Goal: Information Seeking & Learning: Learn about a topic

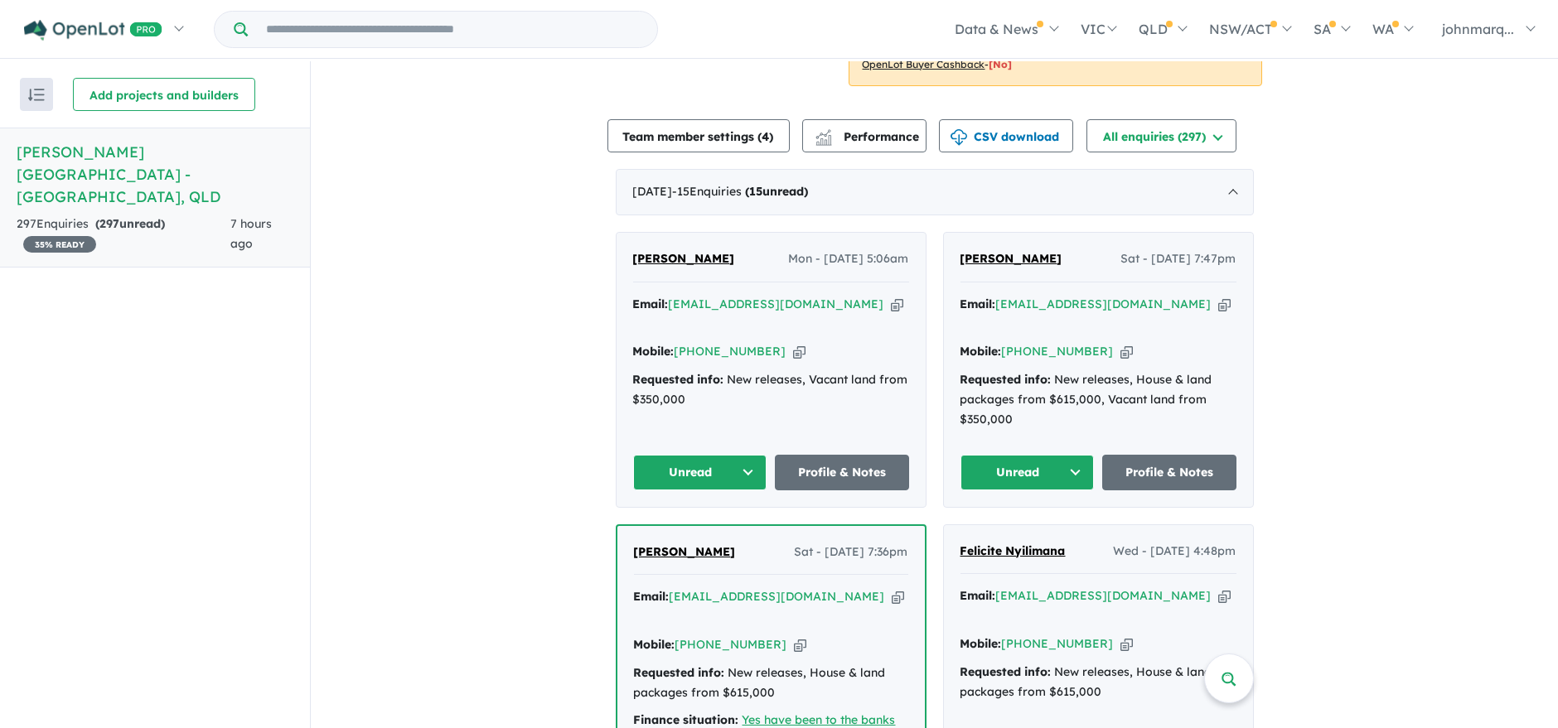
scroll to position [644, 0]
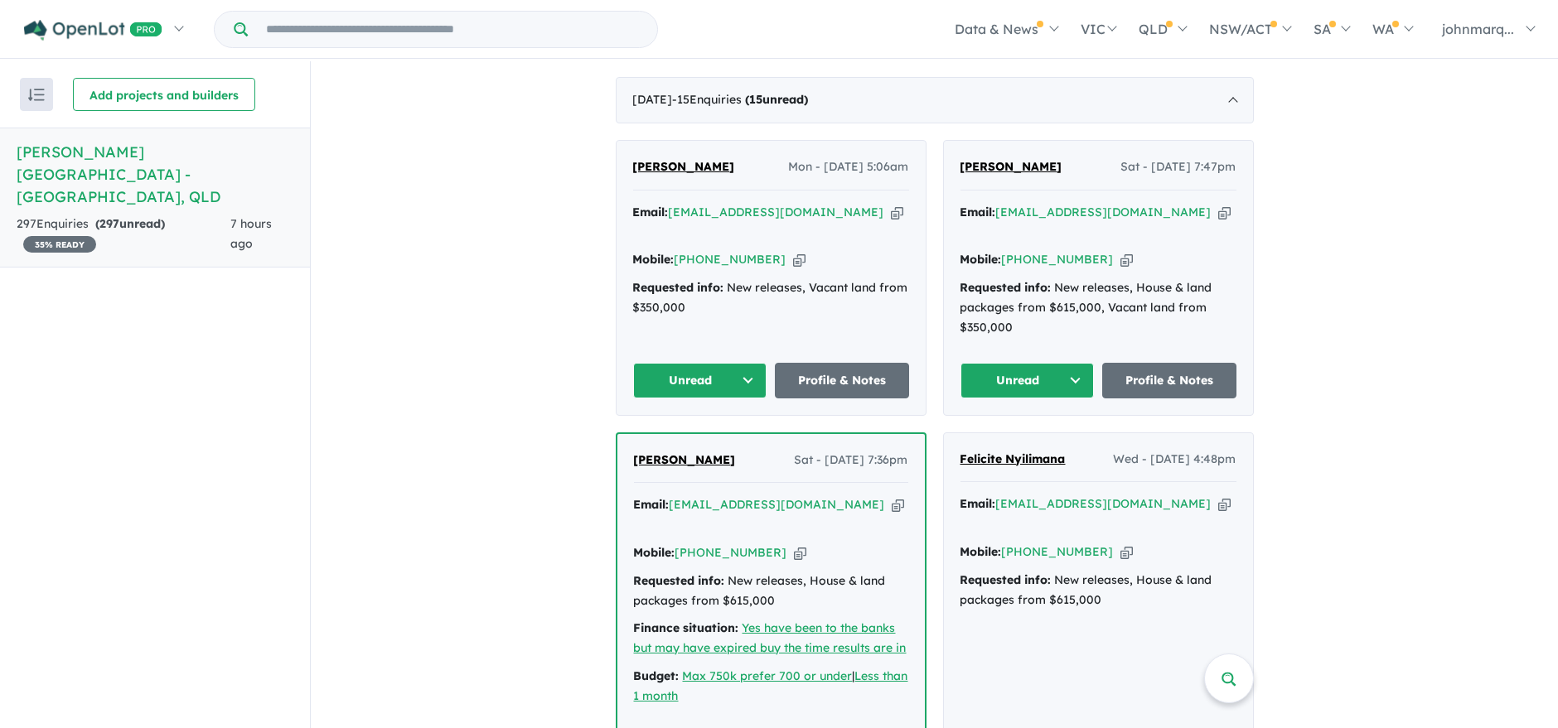
click at [1135, 363] on link "Profile & Notes" at bounding box center [1169, 381] width 134 height 36
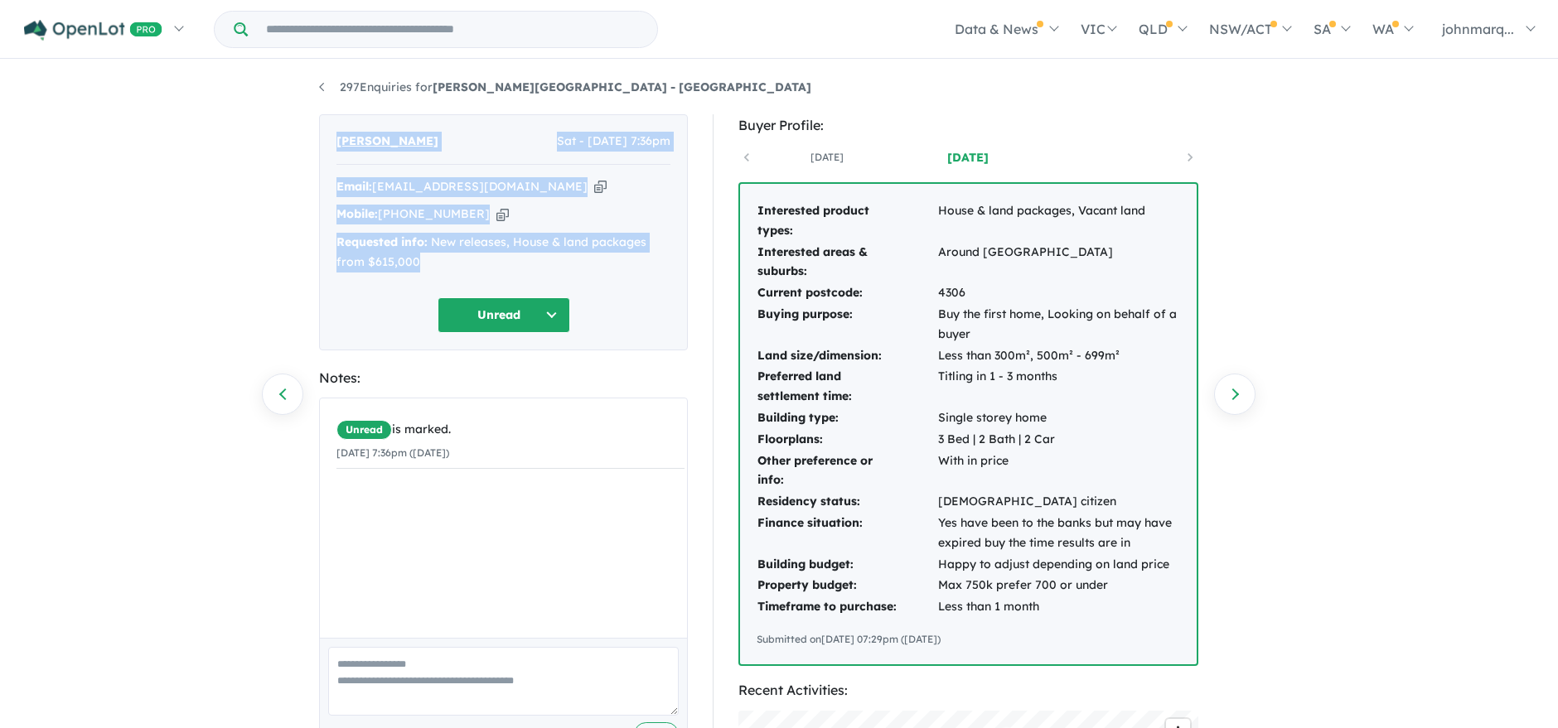
drag, startPoint x: 336, startPoint y: 138, endPoint x: 485, endPoint y: 257, distance: 189.8
click at [485, 257] on div "Brooke Atkins Sat - 20/09/2025, 7:36pm Email: tnbatkins@gmail.com Copied! Mobil…" at bounding box center [503, 232] width 369 height 236
drag, startPoint x: 395, startPoint y: 211, endPoint x: 366, endPoint y: 242, distance: 42.2
copy div "Brooke Atkins Sat - 20/09/2025, 7:36pm Email: tnbatkins@gmail.com Copied! Mobil…"
drag, startPoint x: 747, startPoint y: 209, endPoint x: 1062, endPoint y: 621, distance: 518.4
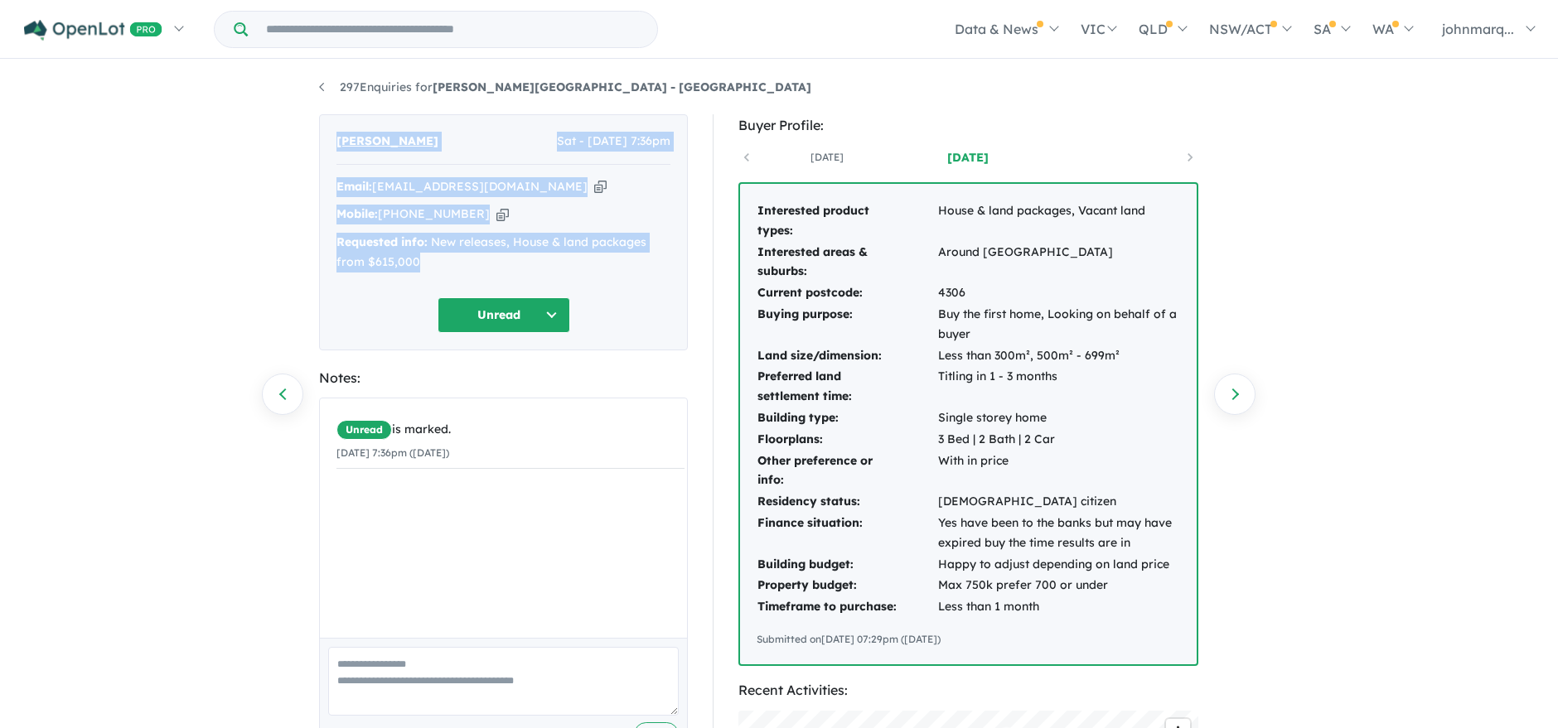
click at [1062, 621] on div "Interested product types: House & land packages, Vacant land Interested areas &…" at bounding box center [968, 424] width 457 height 481
copy div "Interested product types: House & land packages, Vacant land Interested areas &…"
click at [1287, 290] on div "297 Enquiries for Ripley View Estate - Flinders View Previous enquiry Next enqu…" at bounding box center [779, 396] width 1558 height 670
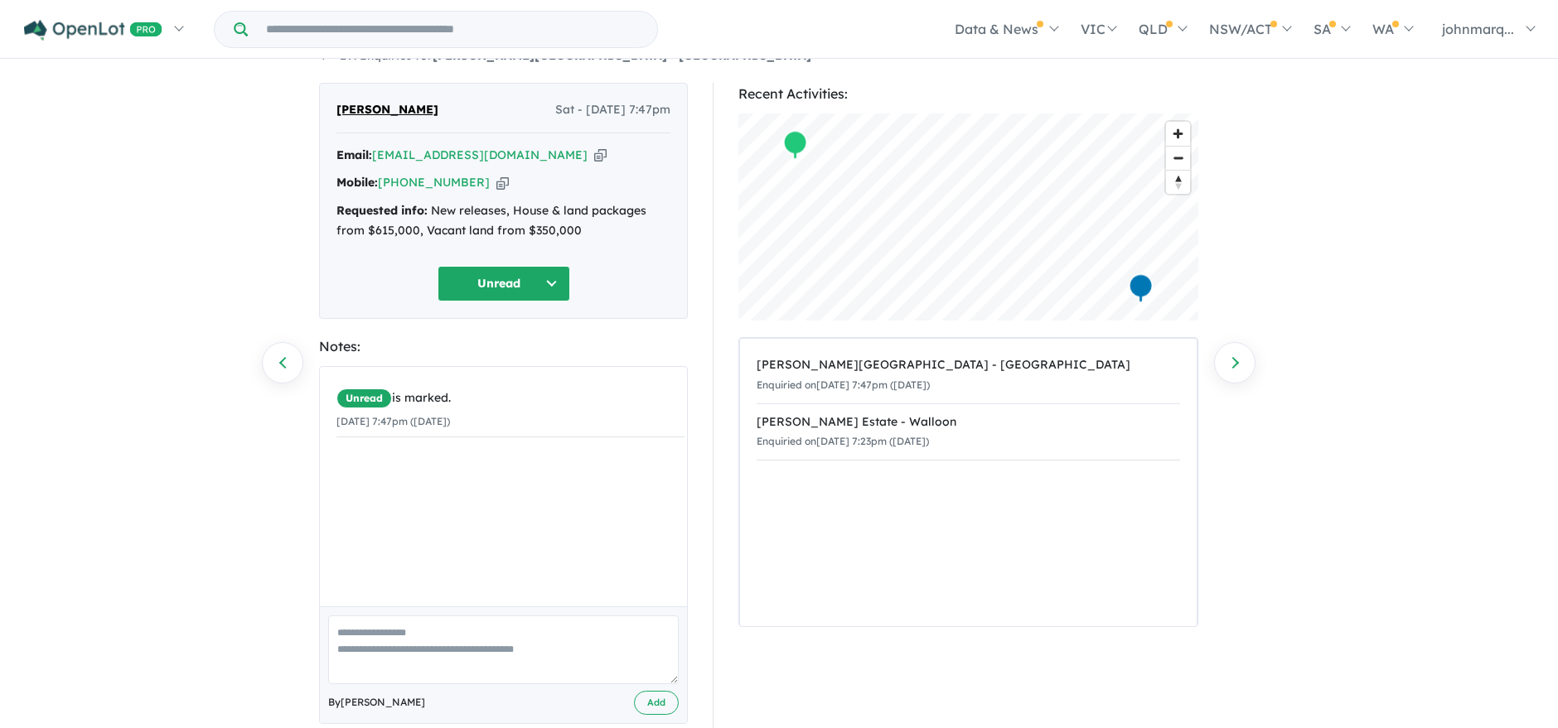
scroll to position [59, 0]
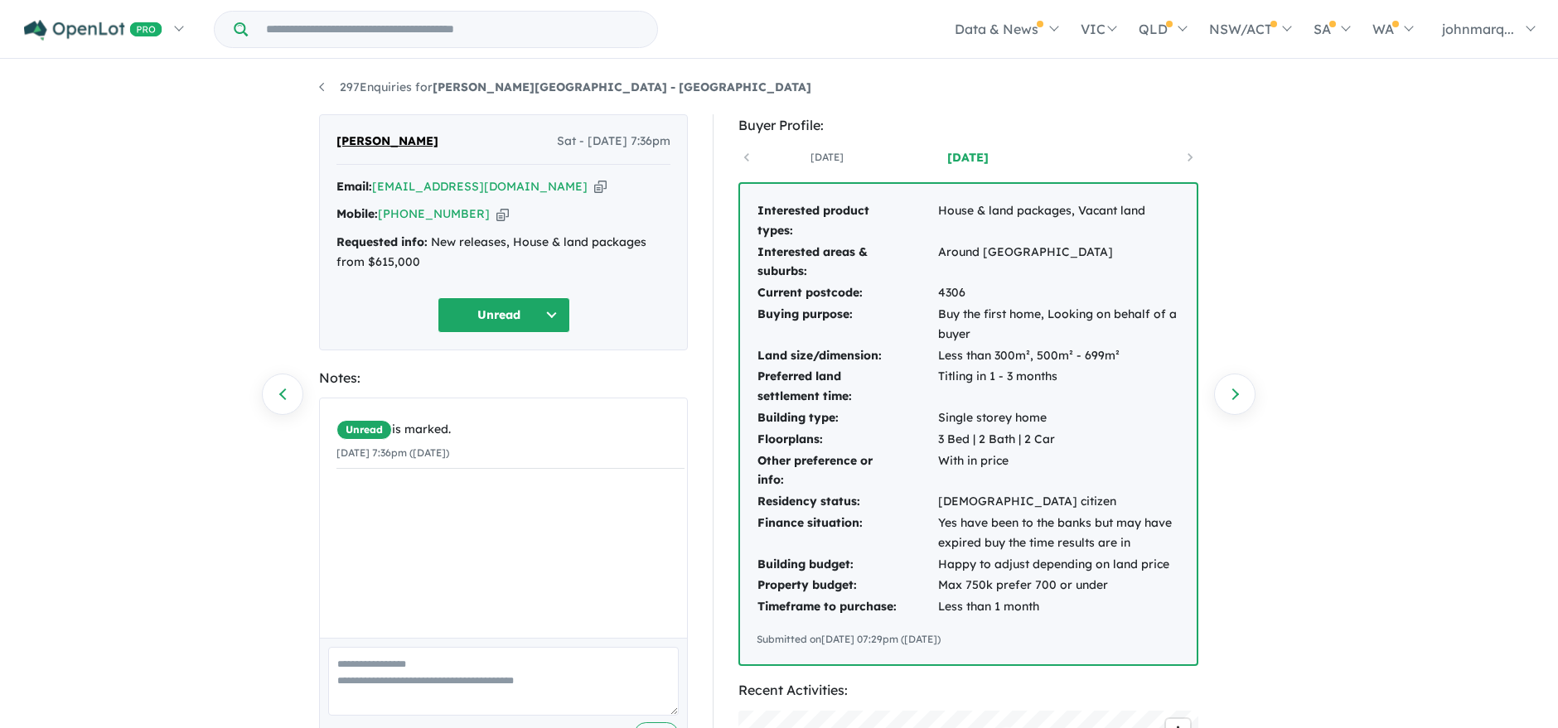
scroll to position [92, 0]
